Goal: Information Seeking & Learning: Learn about a topic

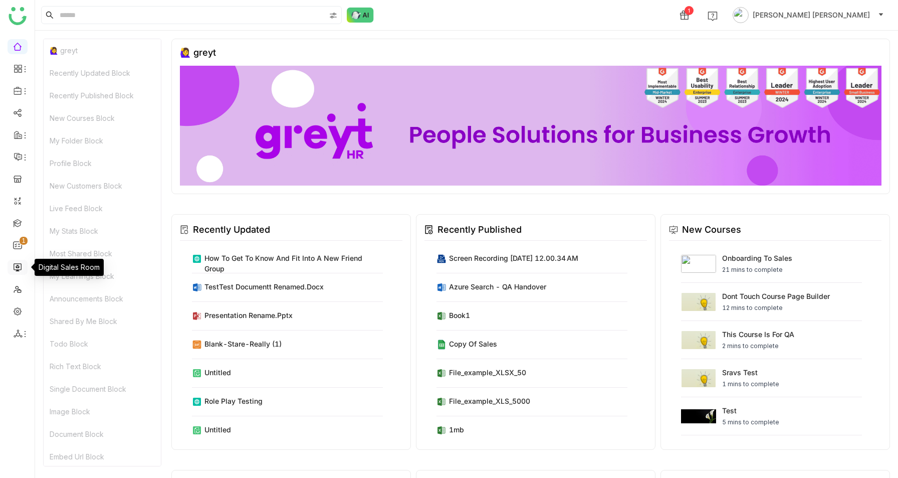
click at [13, 263] on link at bounding box center [17, 266] width 9 height 9
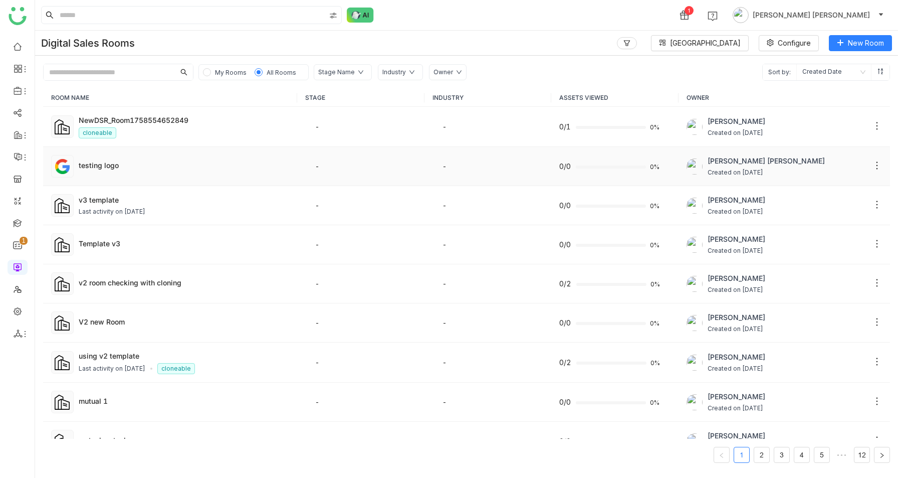
click at [234, 159] on td "testing logo" at bounding box center [170, 166] width 254 height 39
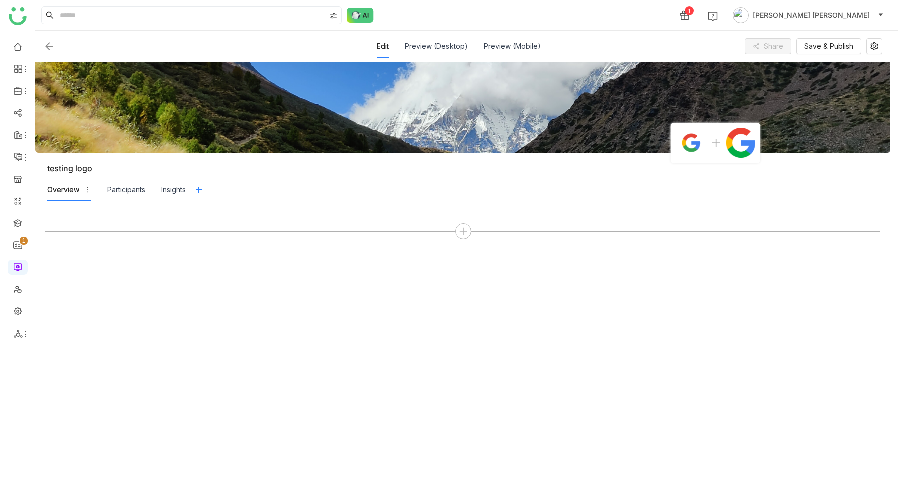
click at [50, 44] on img at bounding box center [49, 46] width 12 height 12
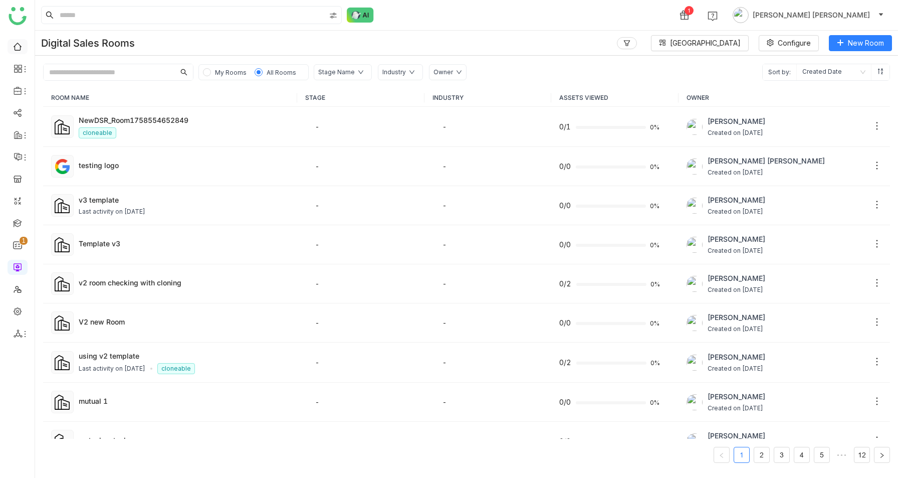
click at [14, 42] on link at bounding box center [17, 46] width 9 height 9
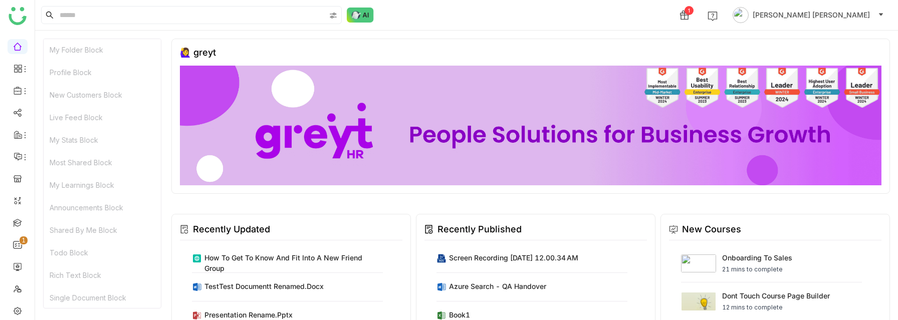
scroll to position [91, 0]
click at [88, 231] on div "Shared By Me Block" at bounding box center [102, 230] width 117 height 23
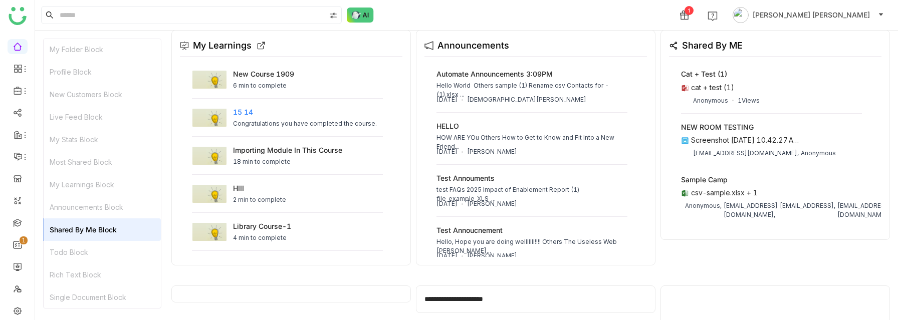
scroll to position [837, 0]
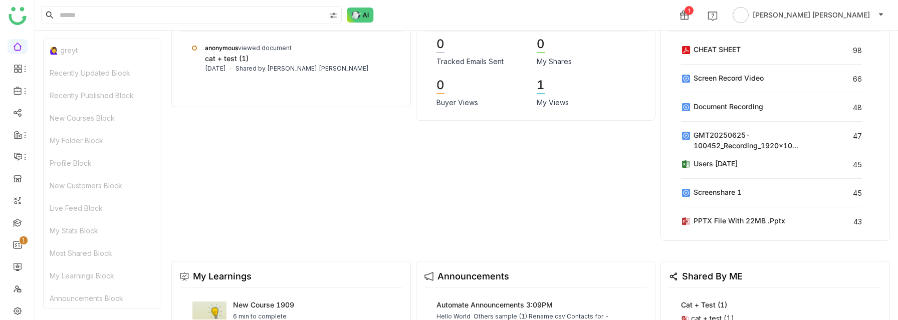
scroll to position [837, 0]
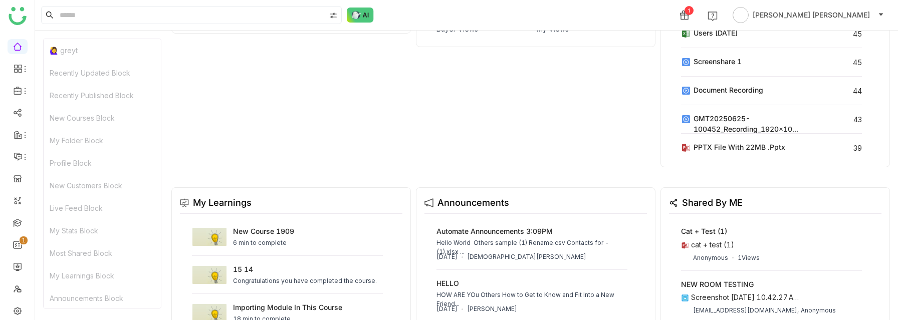
scroll to position [837, 0]
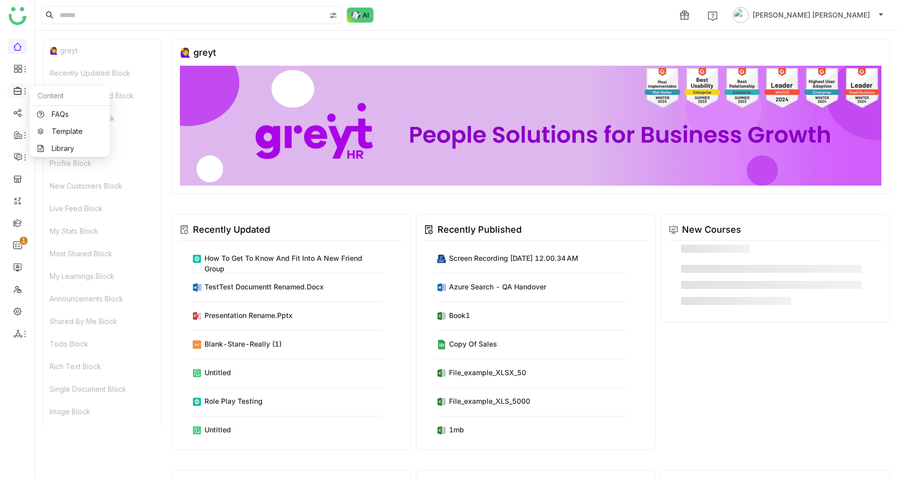
click at [17, 91] on span at bounding box center [17, 91] width 5 height 0
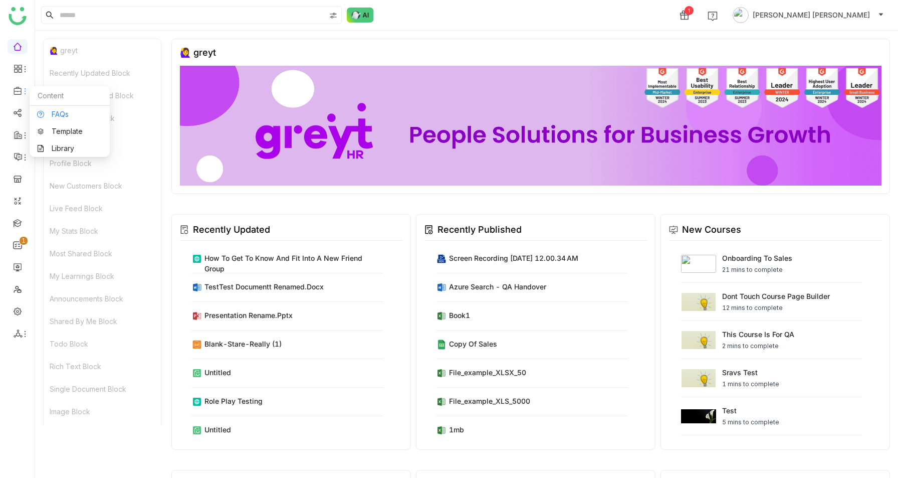
click at [47, 112] on link "FAQs" at bounding box center [69, 114] width 65 height 7
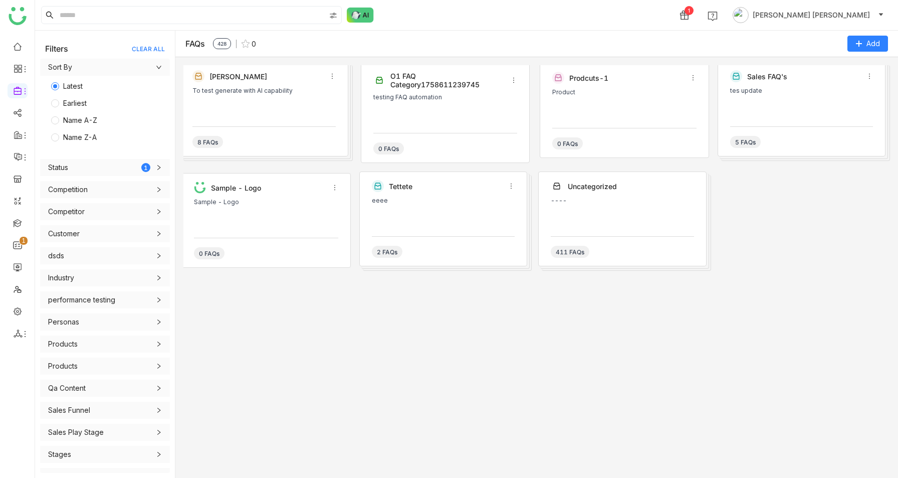
click at [287, 94] on div "To test generate with AI capability" at bounding box center [263, 90] width 143 height 7
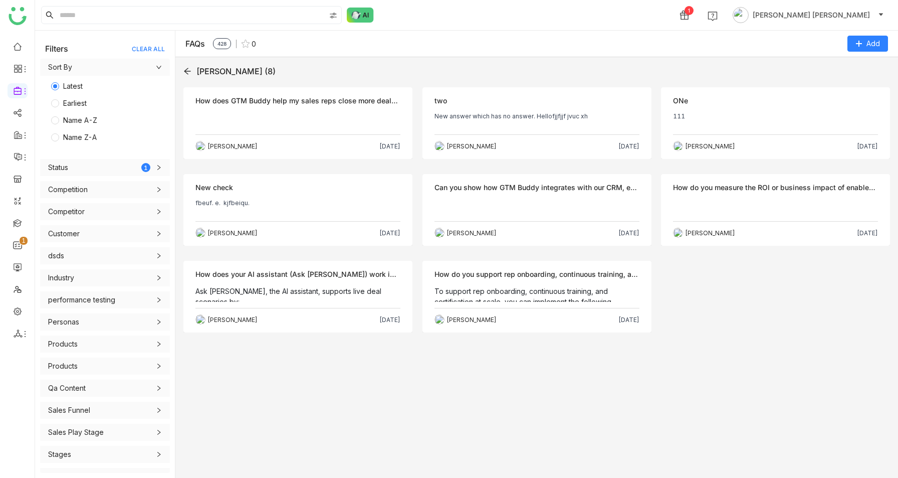
click at [348, 124] on p at bounding box center [297, 120] width 205 height 16
